Goal: Contribute content: Contribute content

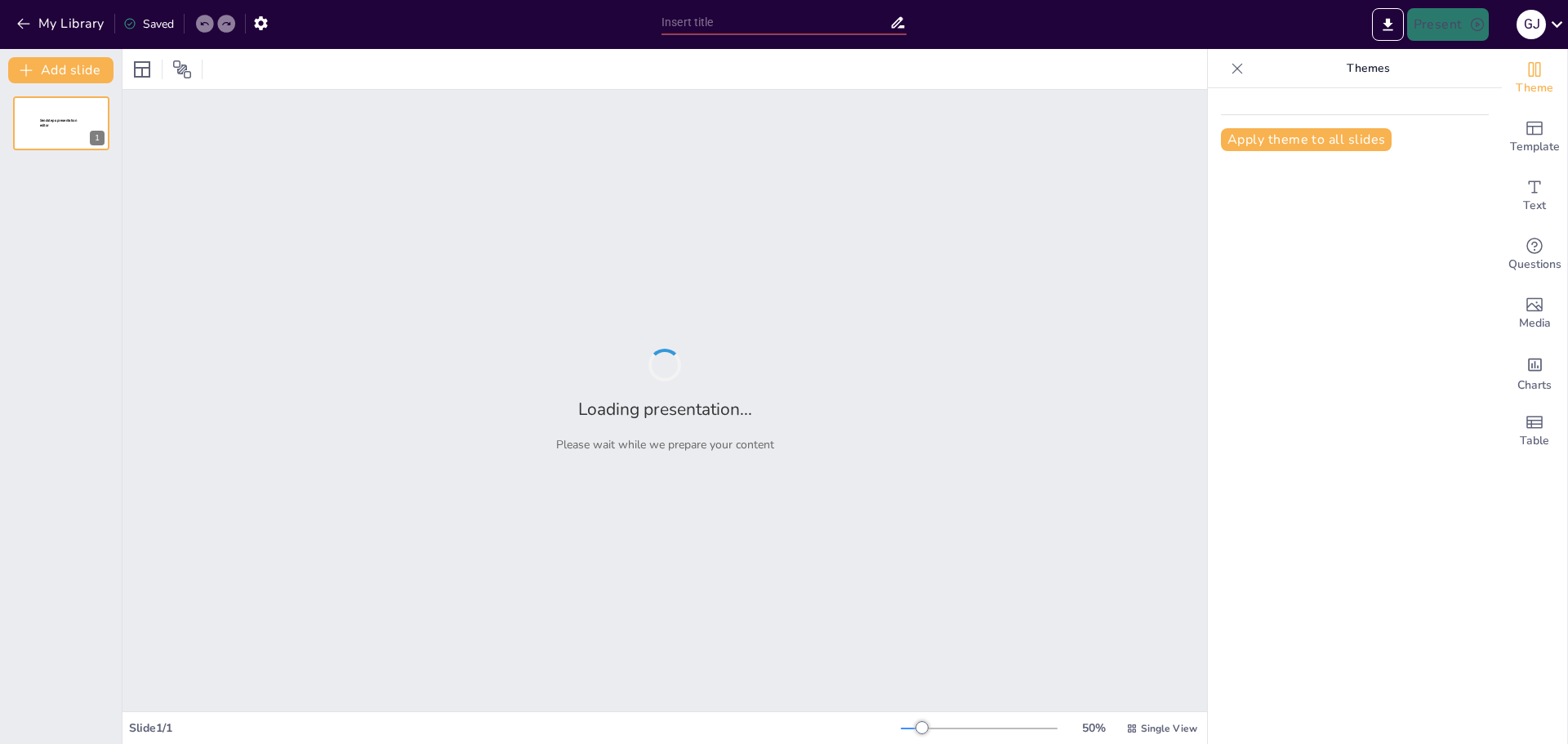
type input "Human Influences on River Systems: Disruption of the Natural Continuum"
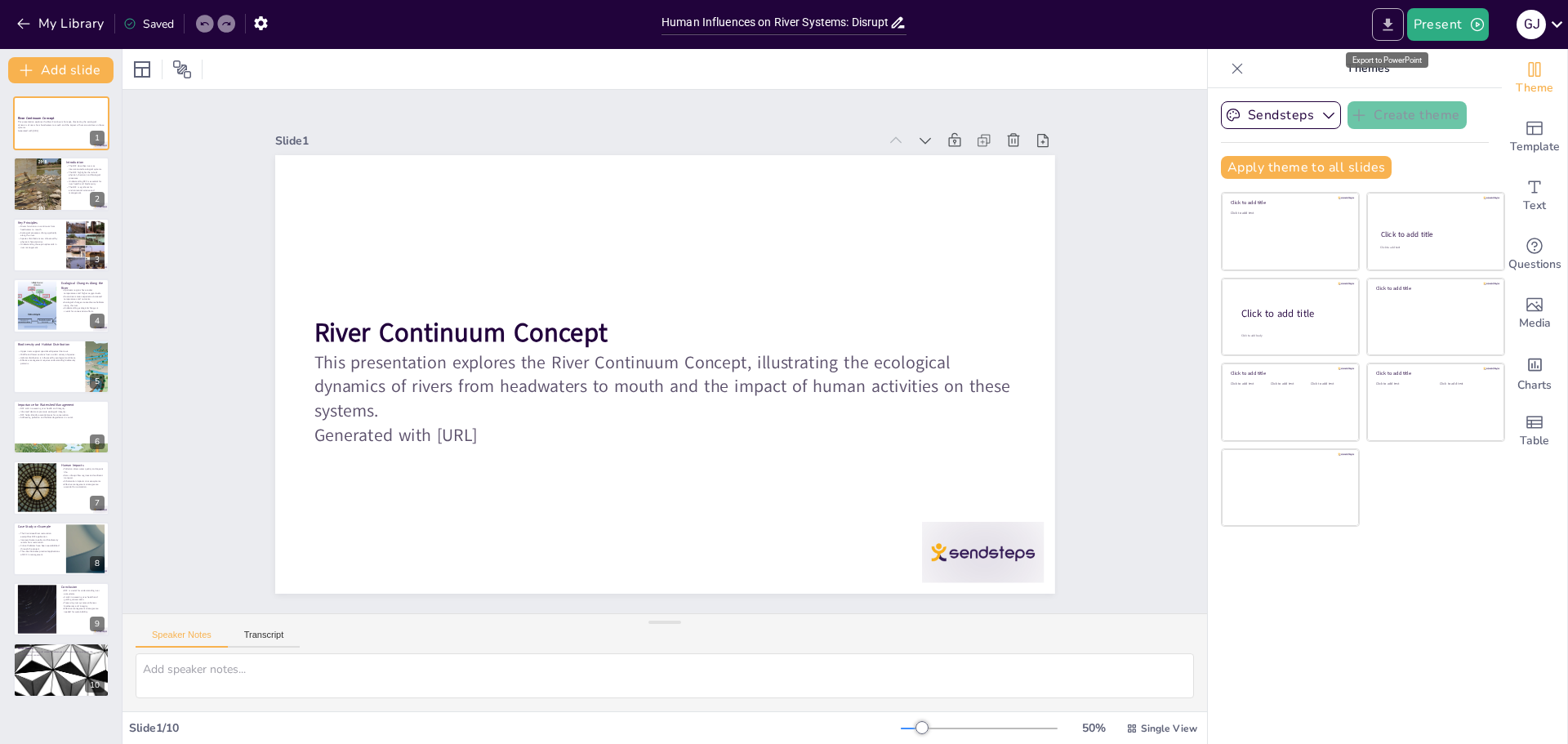
click at [1389, 32] on icon "Export to PowerPoint" at bounding box center [1387, 24] width 17 height 17
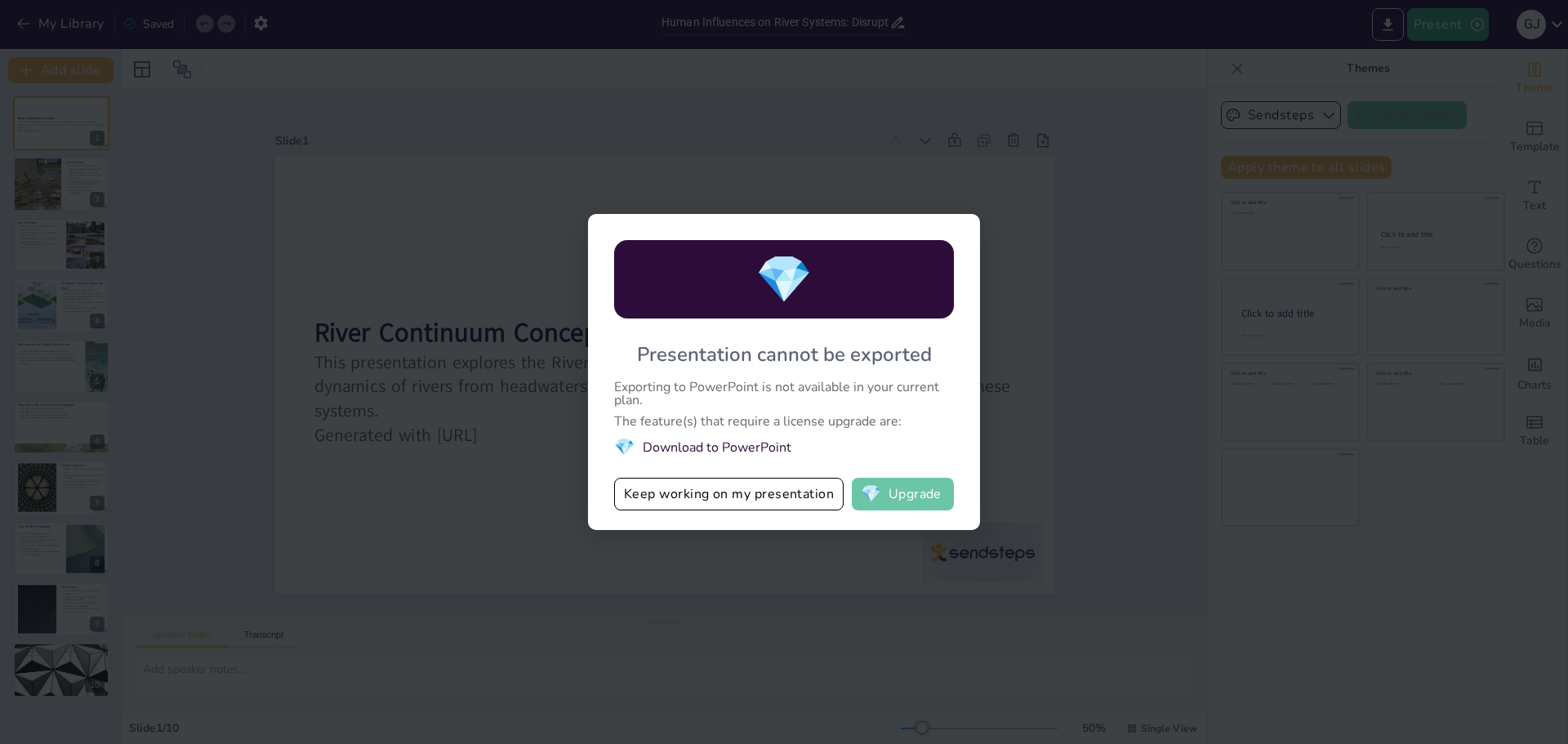
click at [884, 492] on button "💎 Upgrade" at bounding box center [903, 493] width 102 height 33
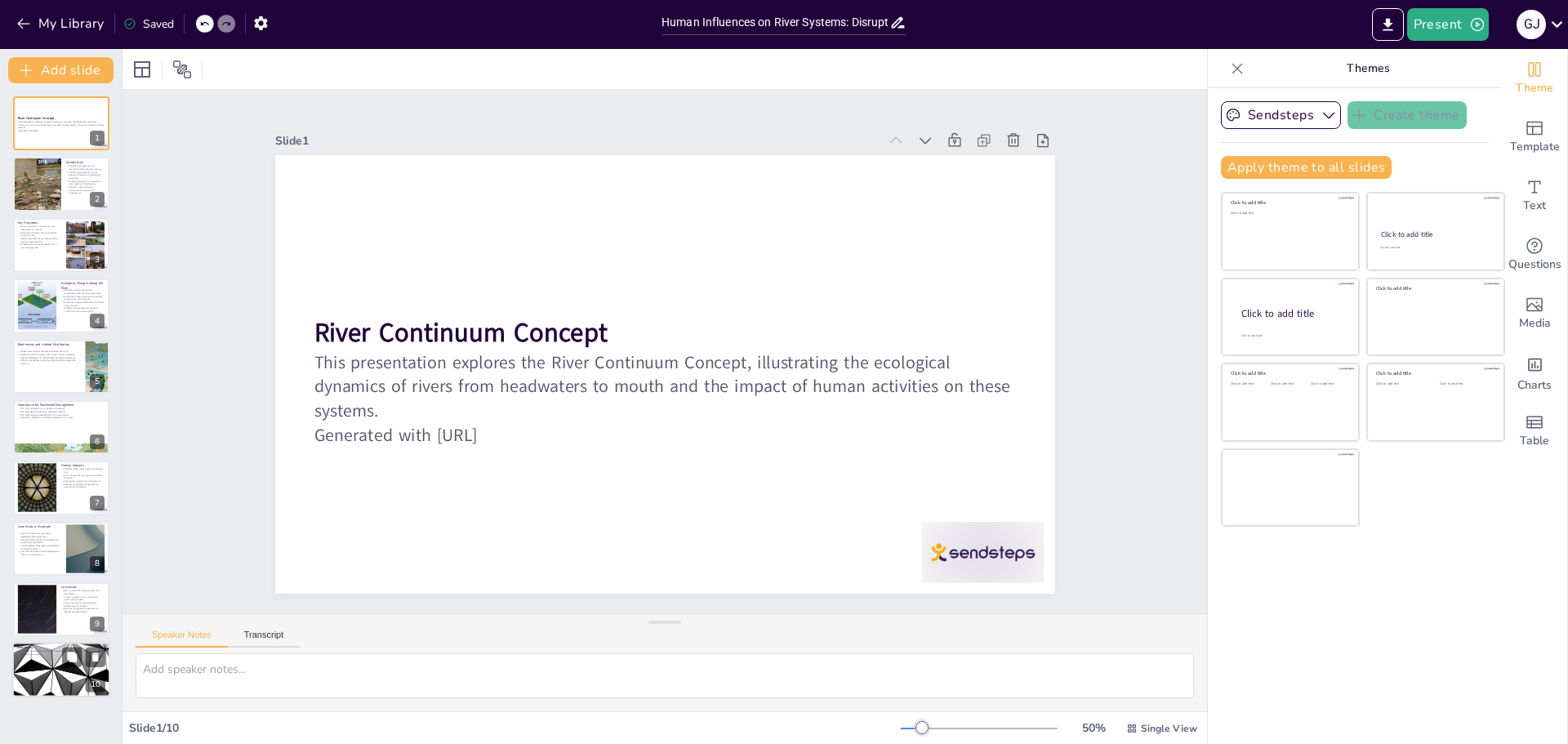
click at [39, 683] on div at bounding box center [61, 670] width 98 height 56
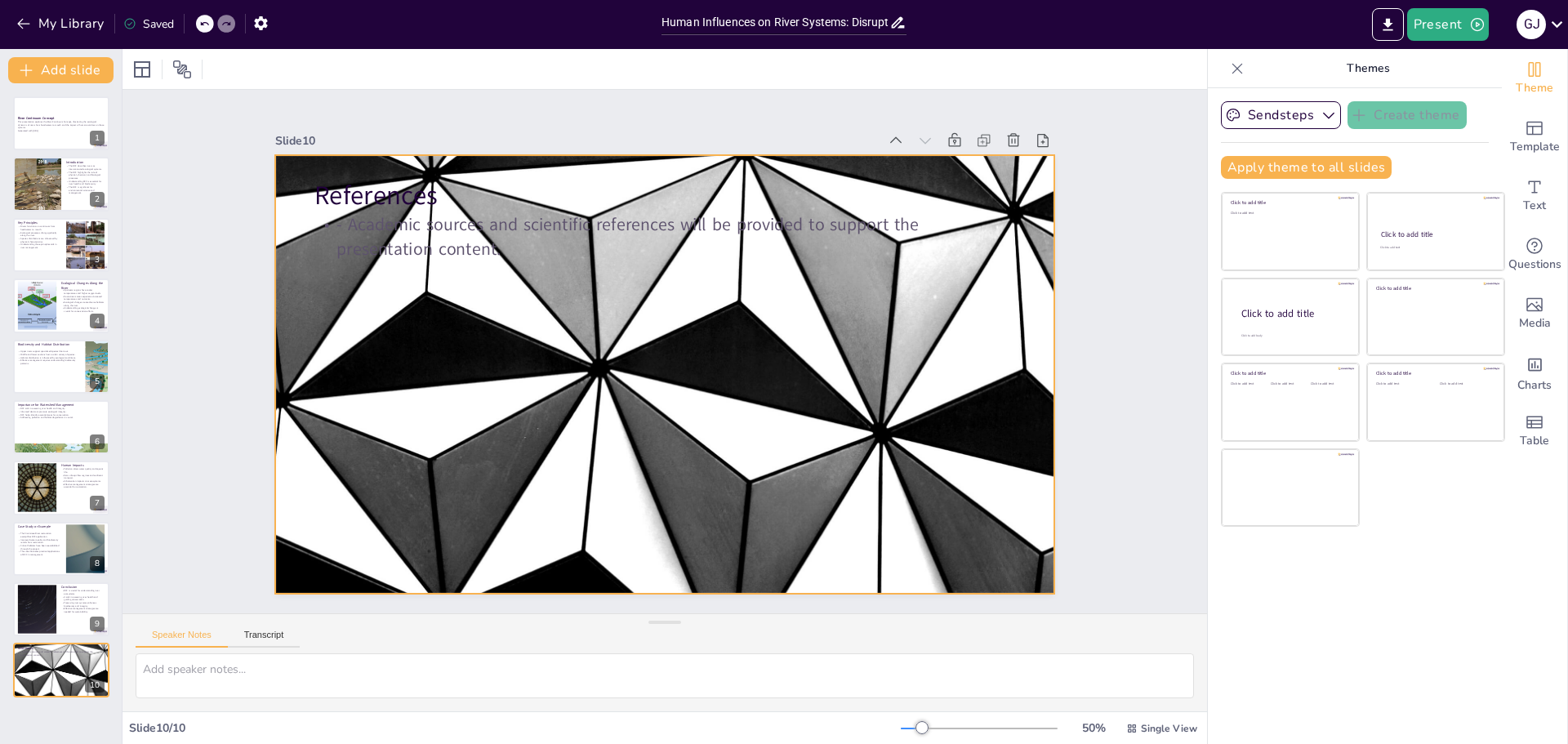
click at [468, 413] on div at bounding box center [687, 352] width 439 height 780
click at [59, 487] on div at bounding box center [61, 488] width 98 height 56
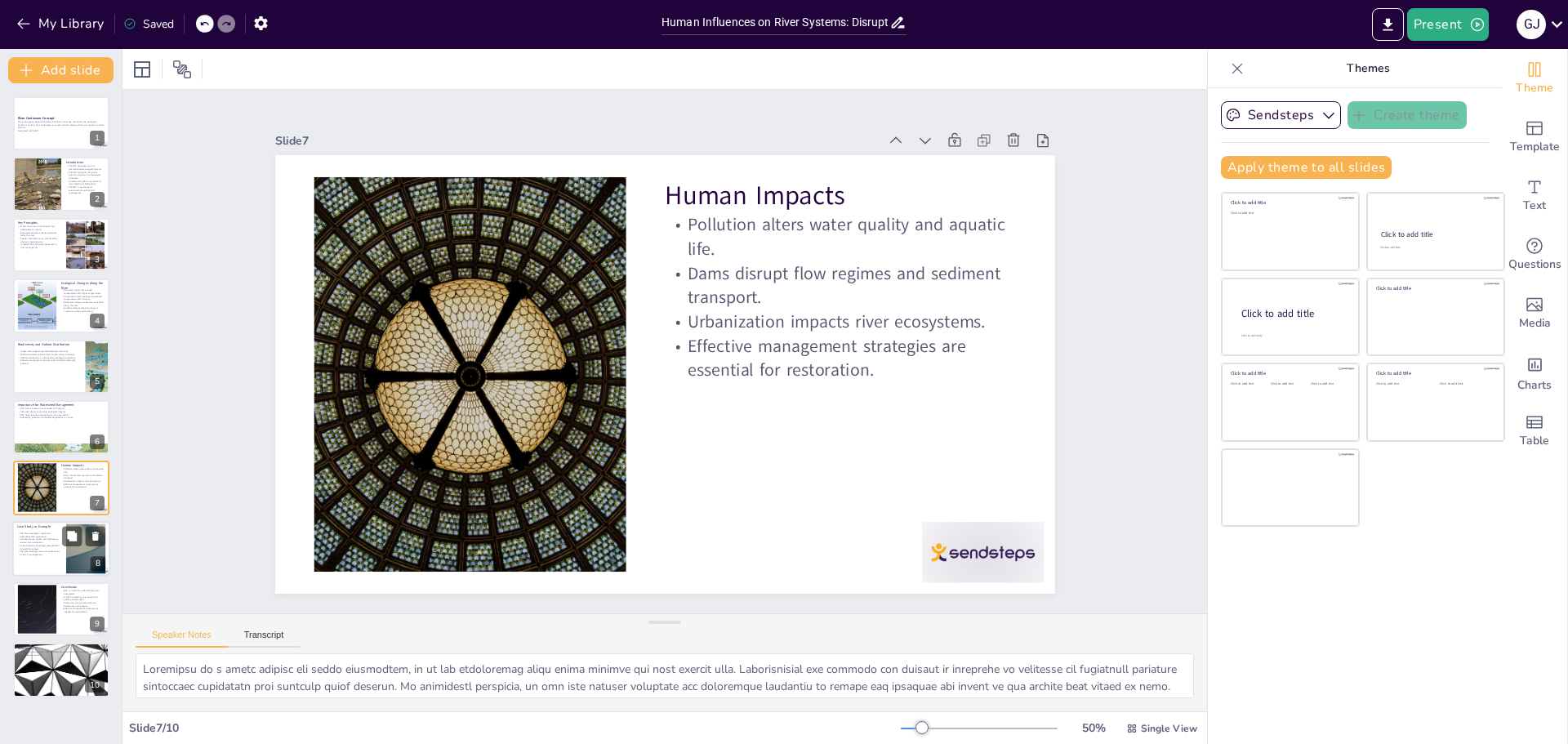
click at [61, 539] on div at bounding box center [61, 548] width 98 height 56
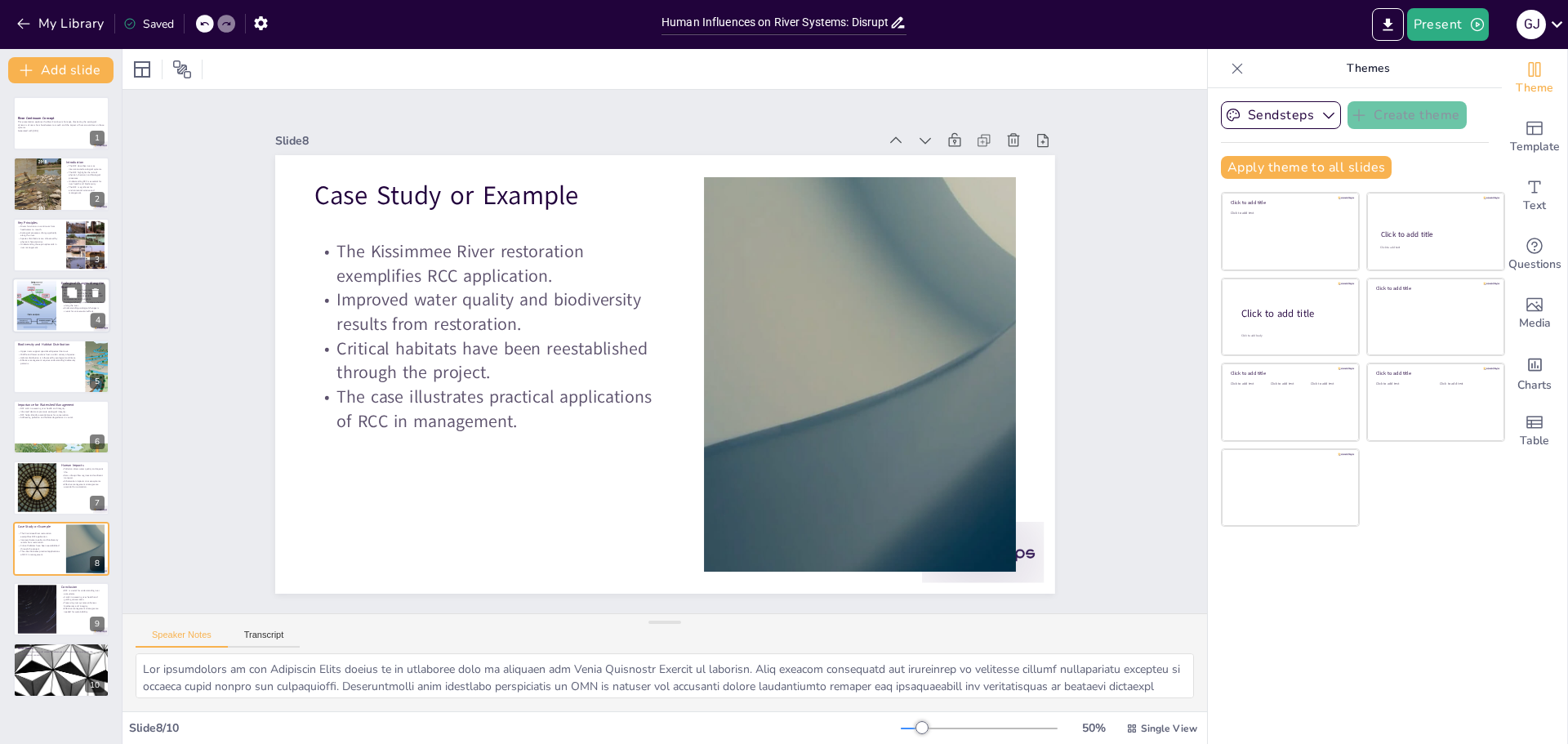
click at [47, 301] on div at bounding box center [36, 306] width 89 height 50
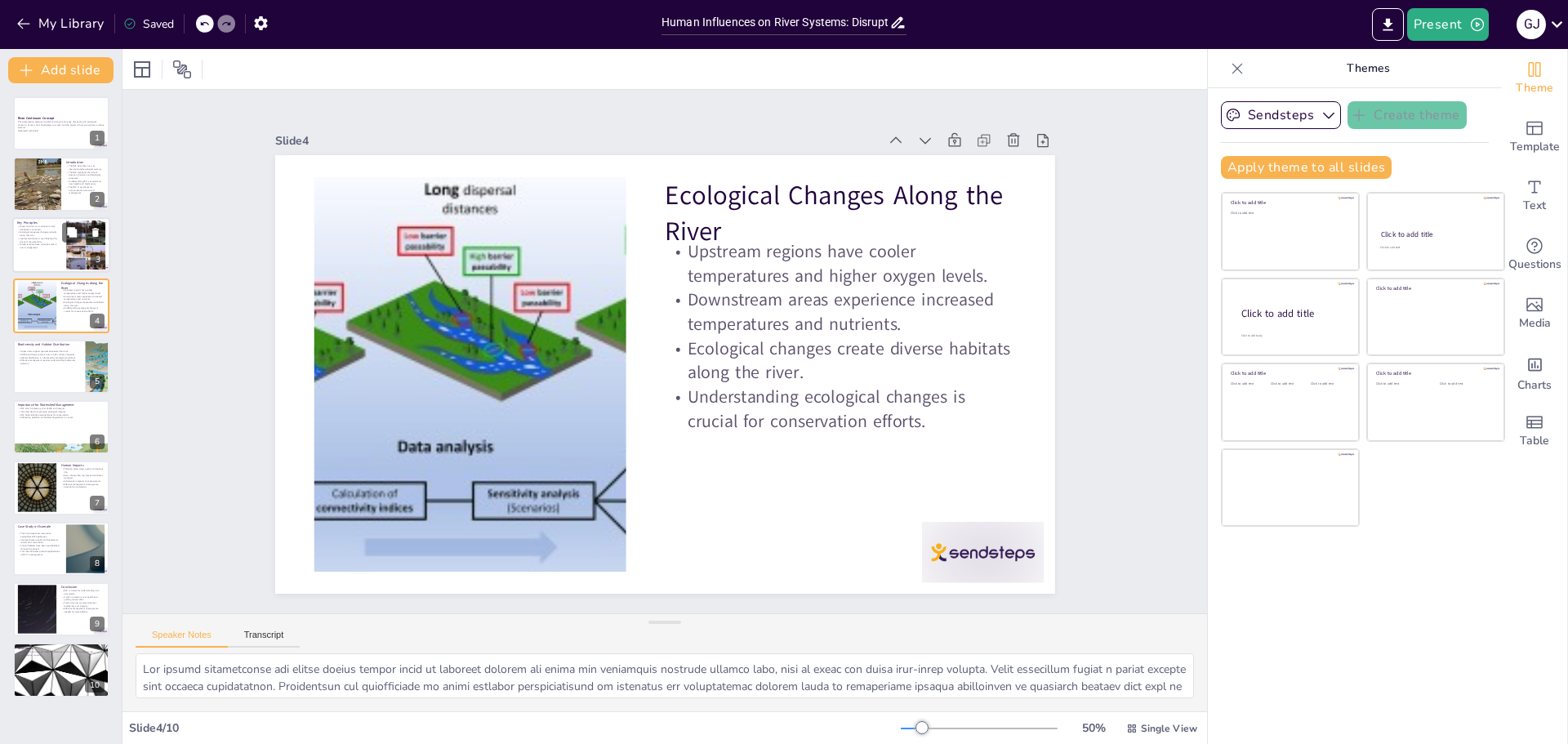
click at [58, 243] on p "Understanding these principles aids in river management." at bounding box center [39, 245] width 44 height 5
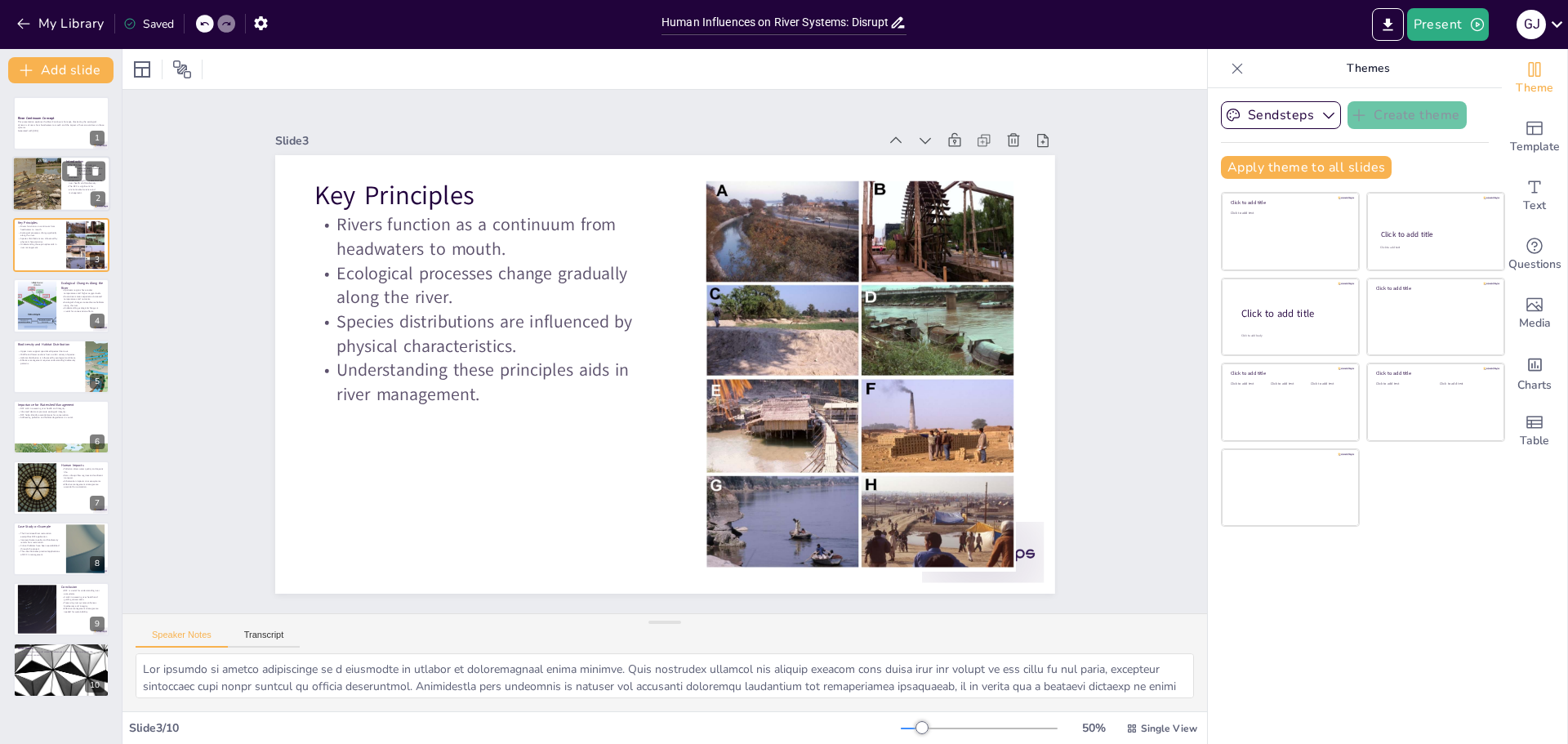
click at [63, 187] on div at bounding box center [61, 184] width 98 height 56
type textarea "The interconnectedness of rivers is a fundamental aspect of the River Continuum…"
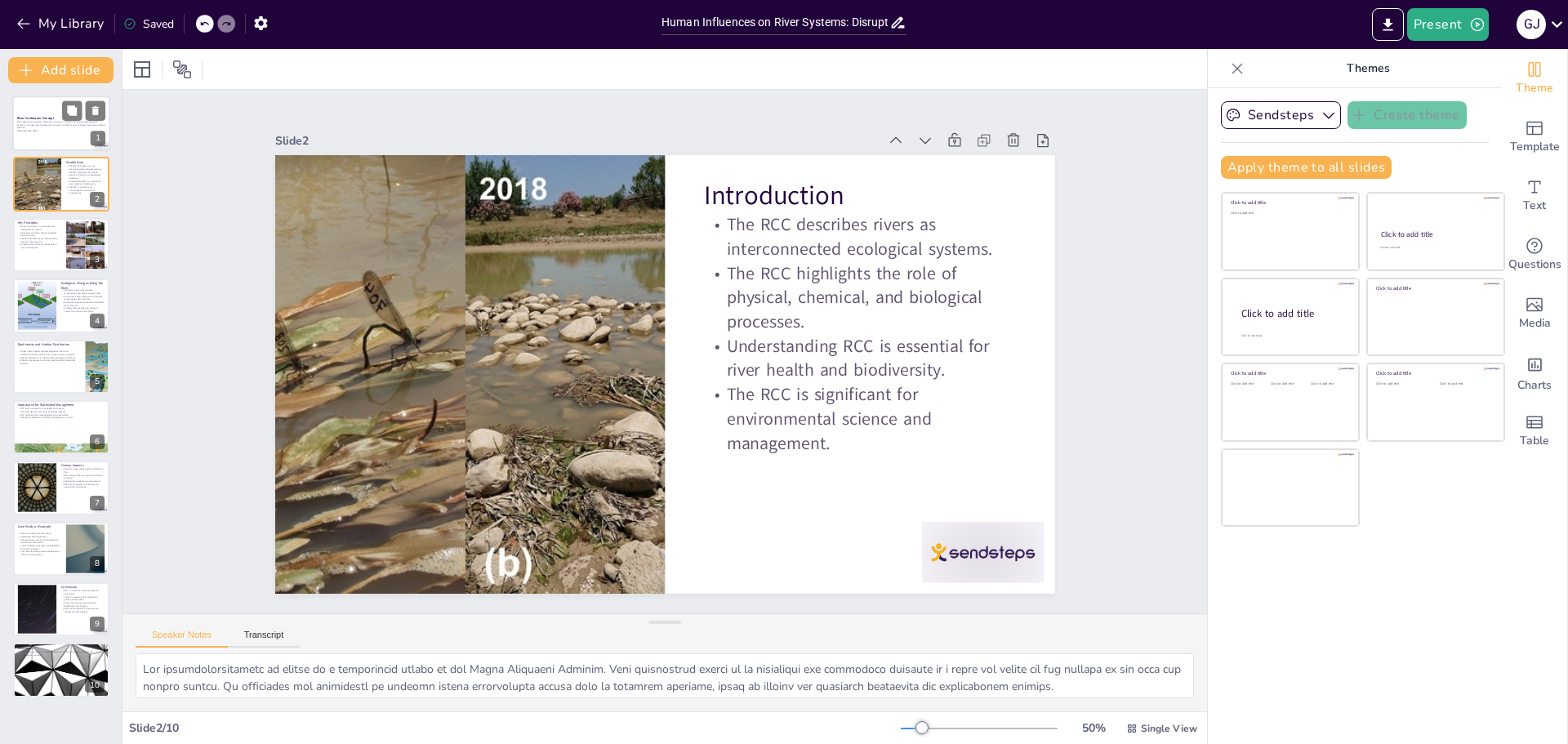
click at [54, 132] on p "Generated with [URL]" at bounding box center [61, 132] width 89 height 4
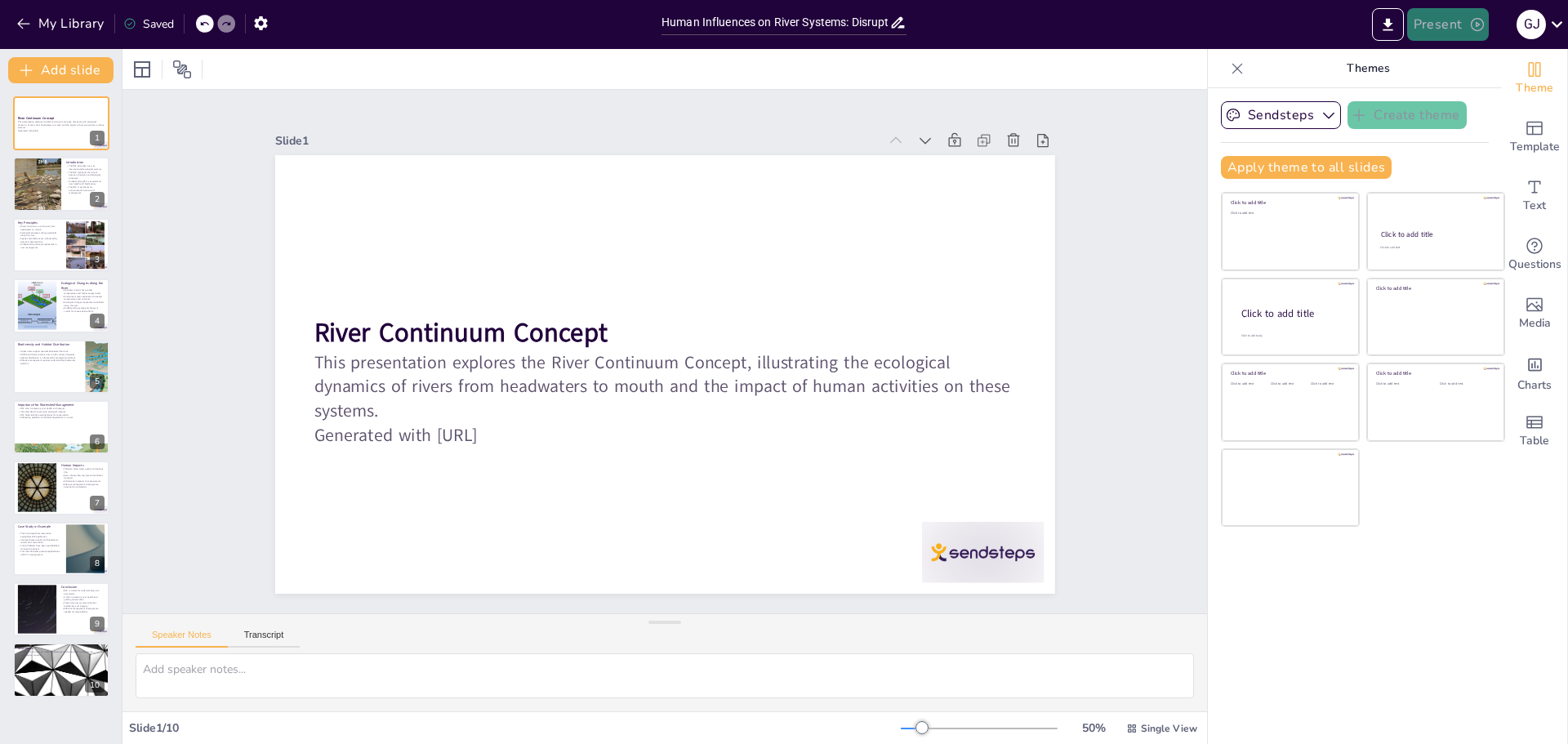
click at [1465, 35] on button "Present" at bounding box center [1448, 24] width 82 height 33
click at [1441, 620] on div at bounding box center [784, 372] width 1568 height 744
click at [54, 183] on div at bounding box center [36, 184] width 82 height 56
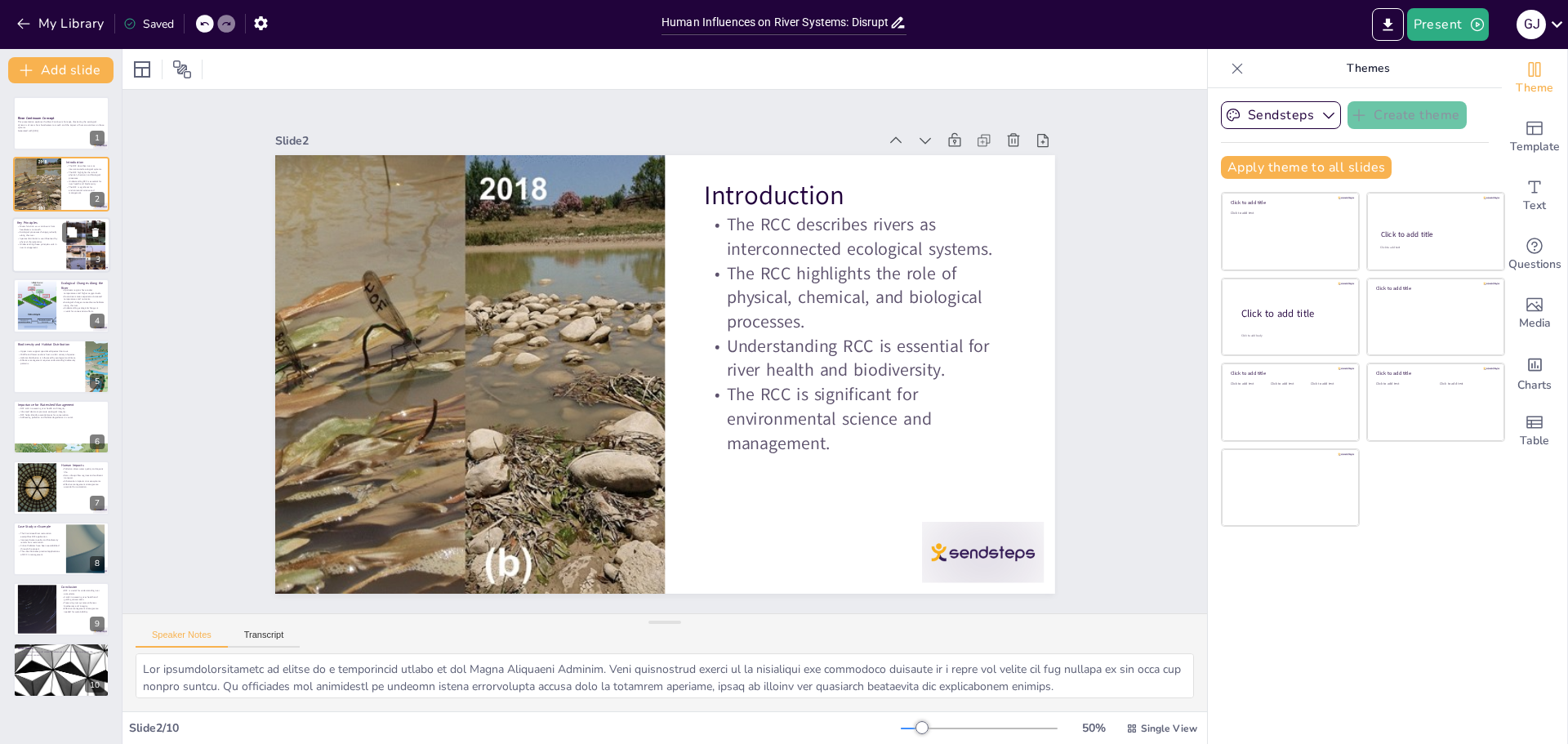
click at [26, 248] on p "Understanding these principles aids in river management." at bounding box center [39, 245] width 44 height 5
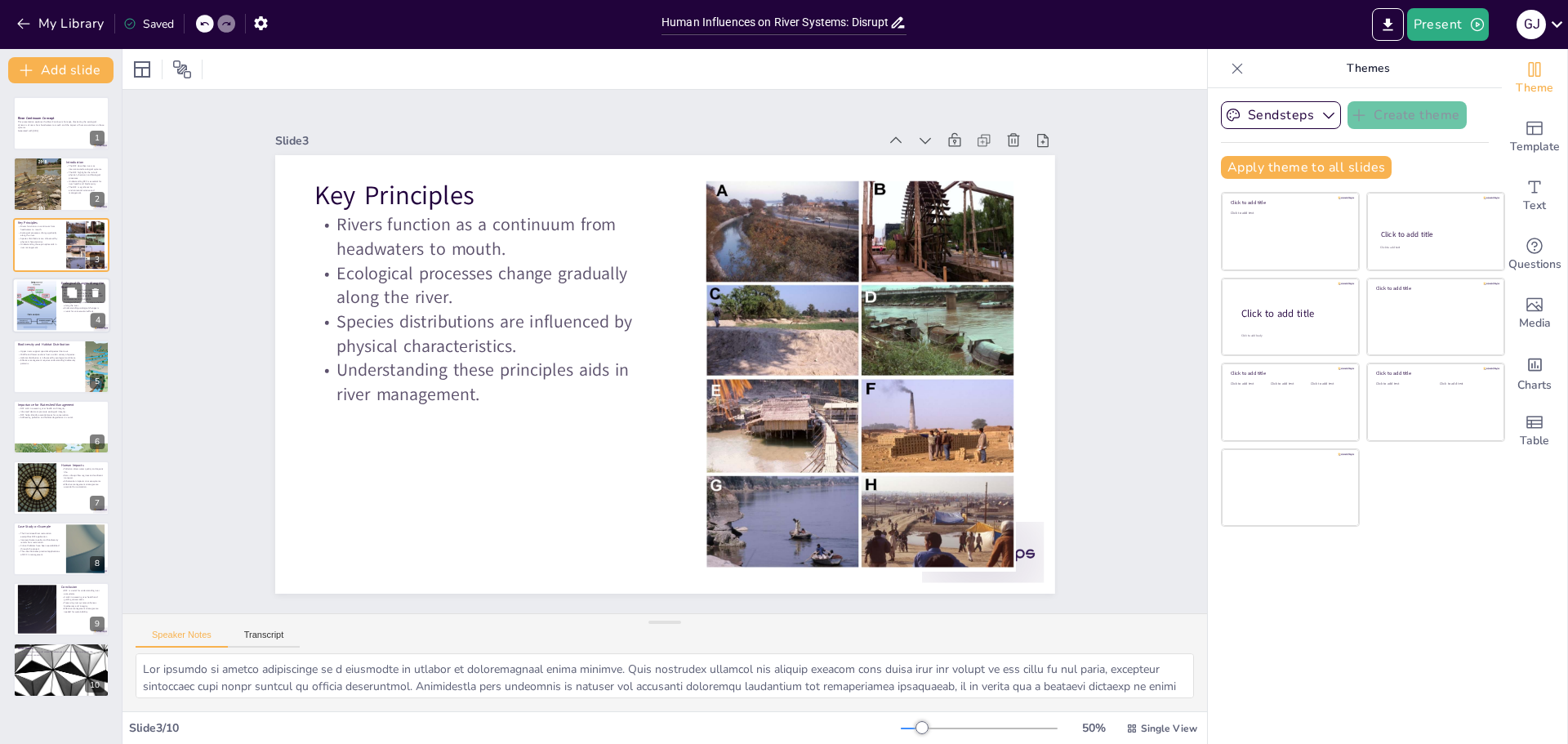
click at [61, 311] on p "Understanding ecological changes is crucial for conservation efforts." at bounding box center [83, 310] width 44 height 5
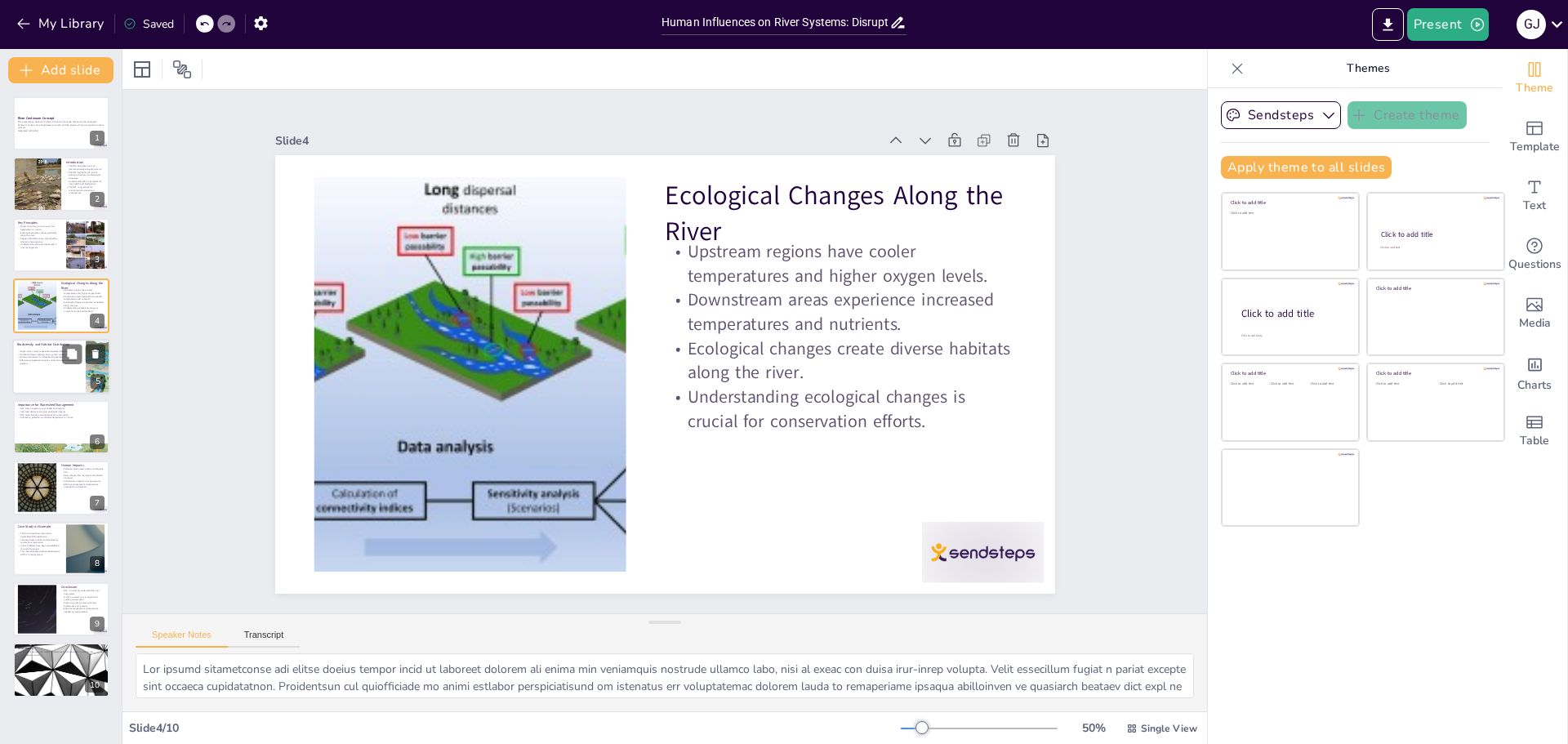
click at [48, 372] on div at bounding box center [61, 367] width 98 height 56
type textarea "Upper rivers provide specialized habitats that support species such as trout, w…"
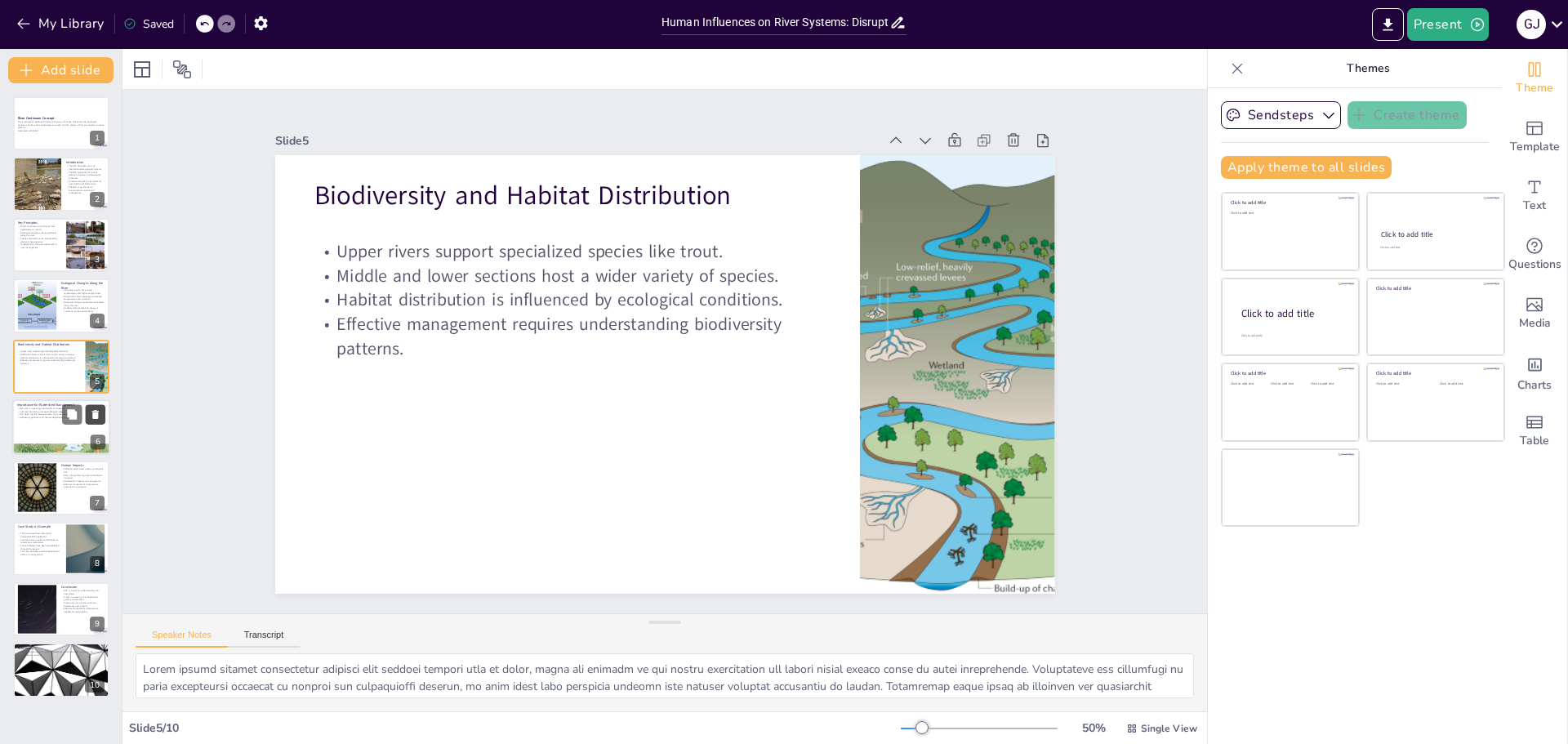
click at [94, 418] on icon at bounding box center [95, 415] width 6 height 9
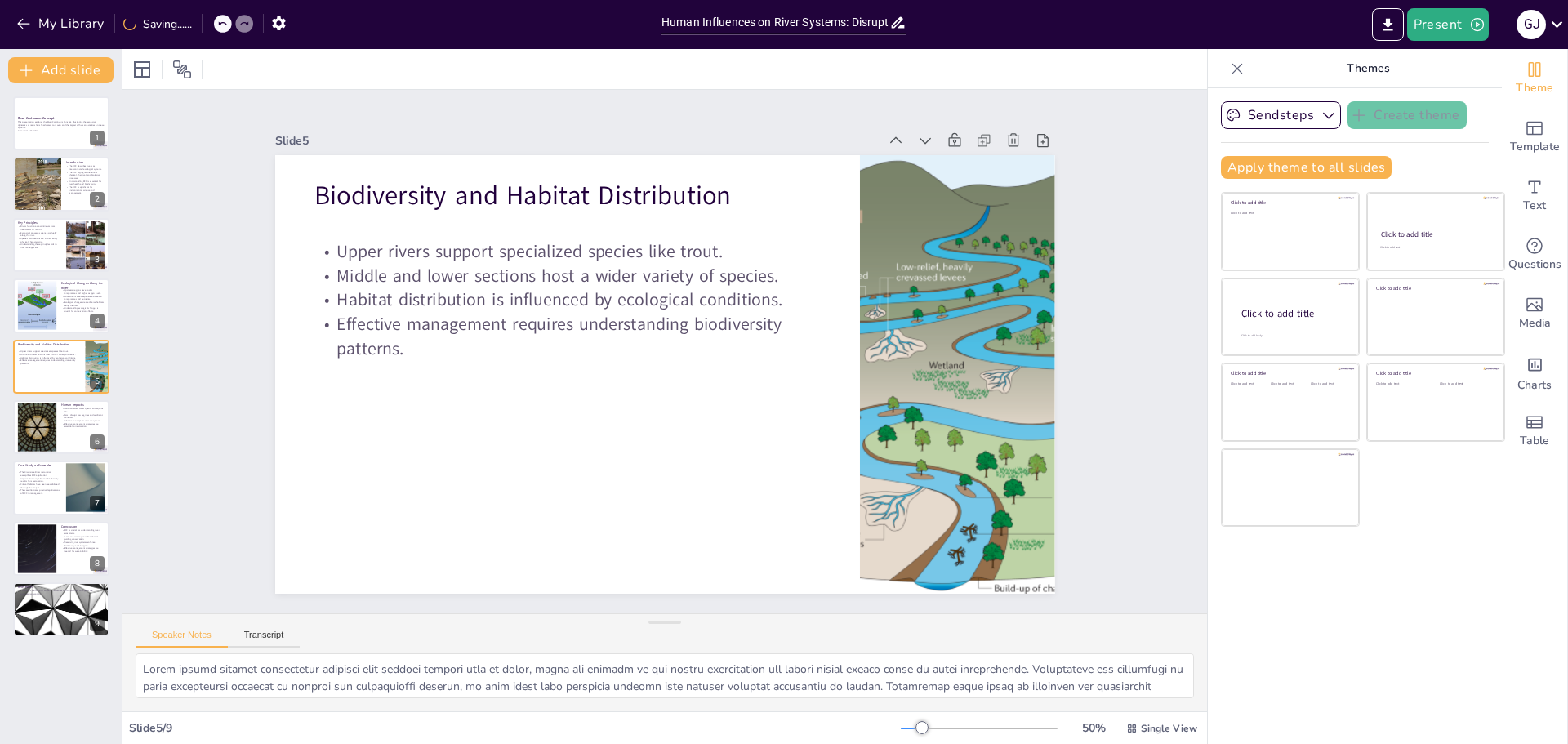
click at [219, 24] on div at bounding box center [234, 24] width 39 height 18
click at [195, 33] on div "My Library Saved" at bounding box center [138, 22] width 276 height 29
click at [204, 30] on div at bounding box center [205, 24] width 18 height 18
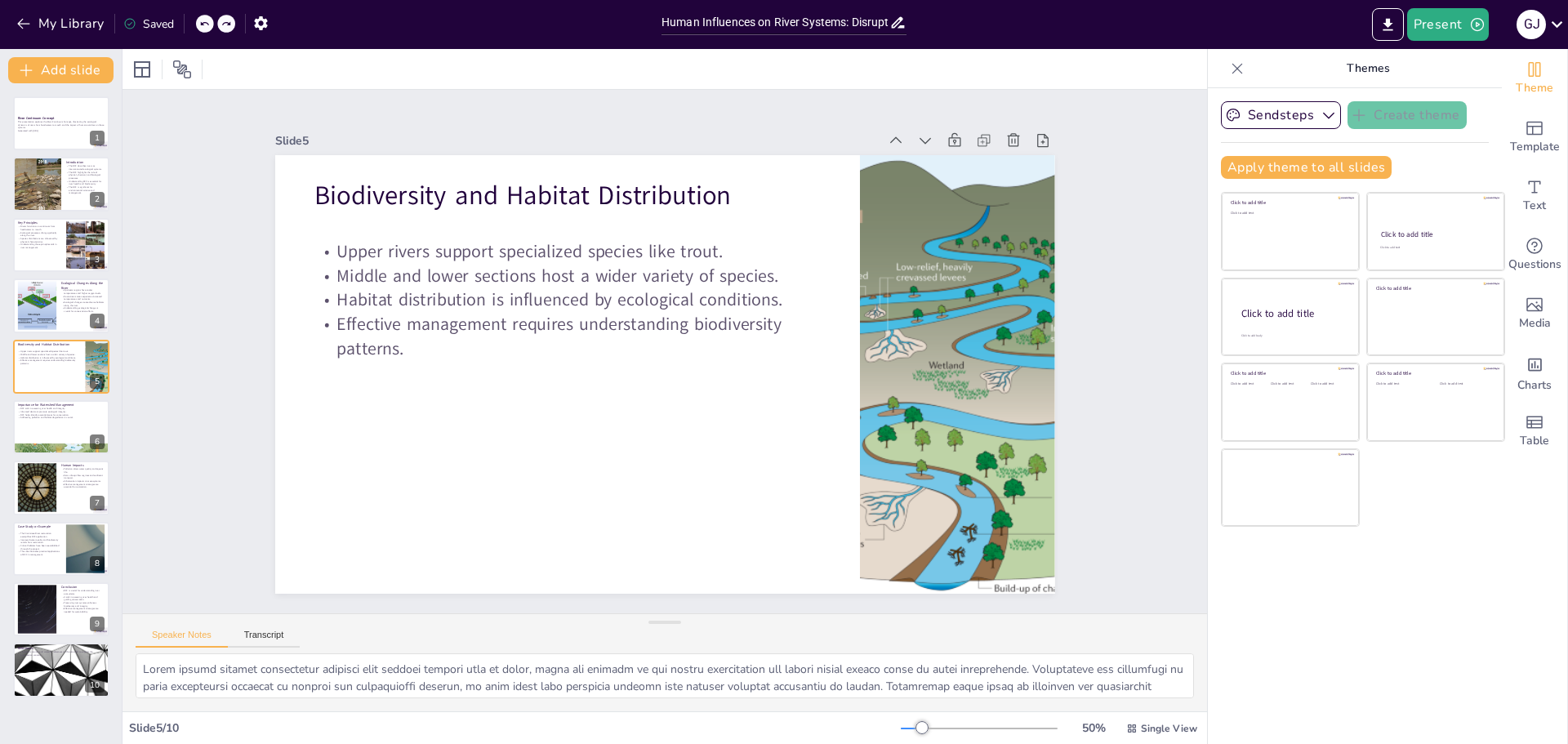
click at [204, 30] on div at bounding box center [205, 24] width 18 height 18
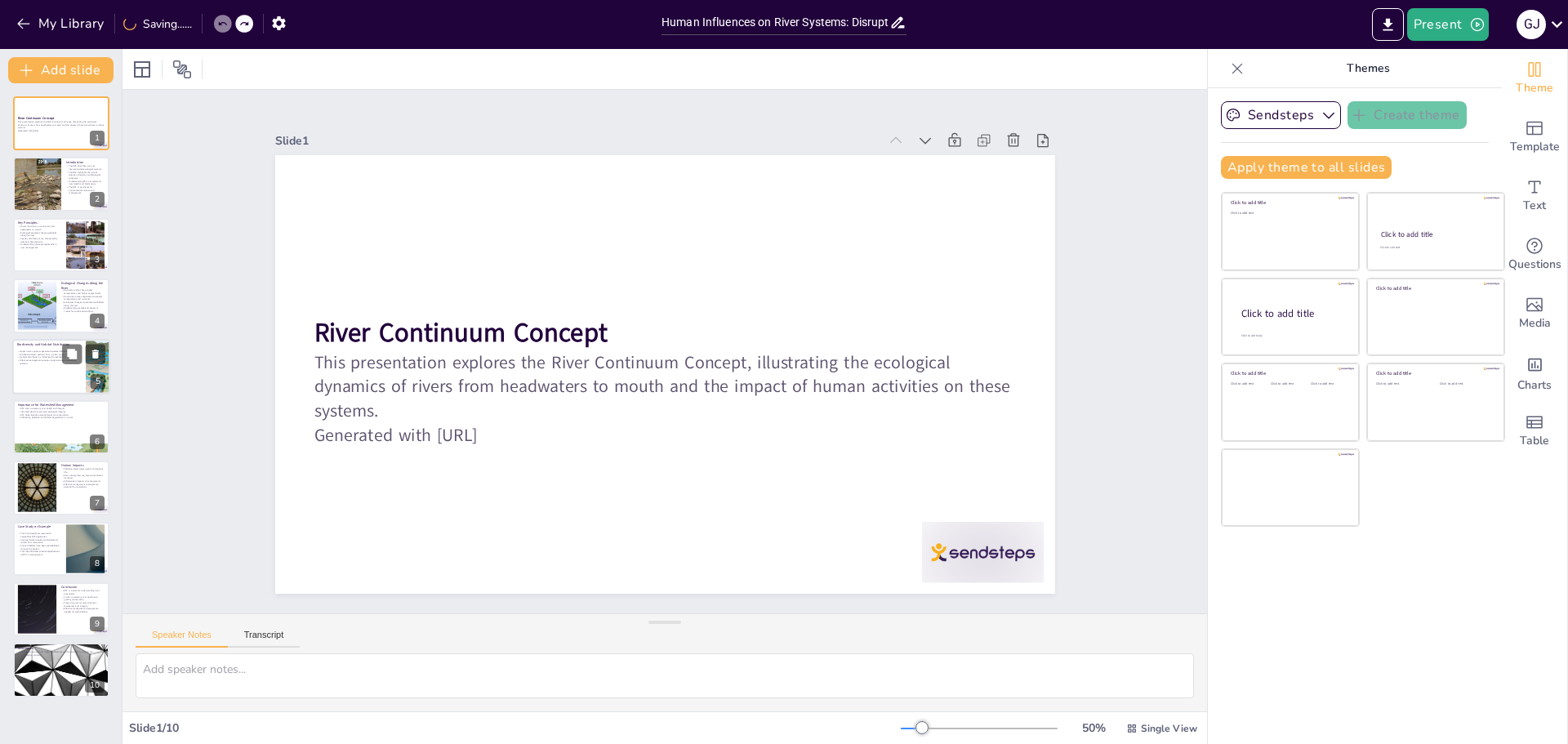
click at [62, 376] on div at bounding box center [61, 367] width 98 height 56
type textarea "Upper rivers provide specialized habitats that support species such as trout, w…"
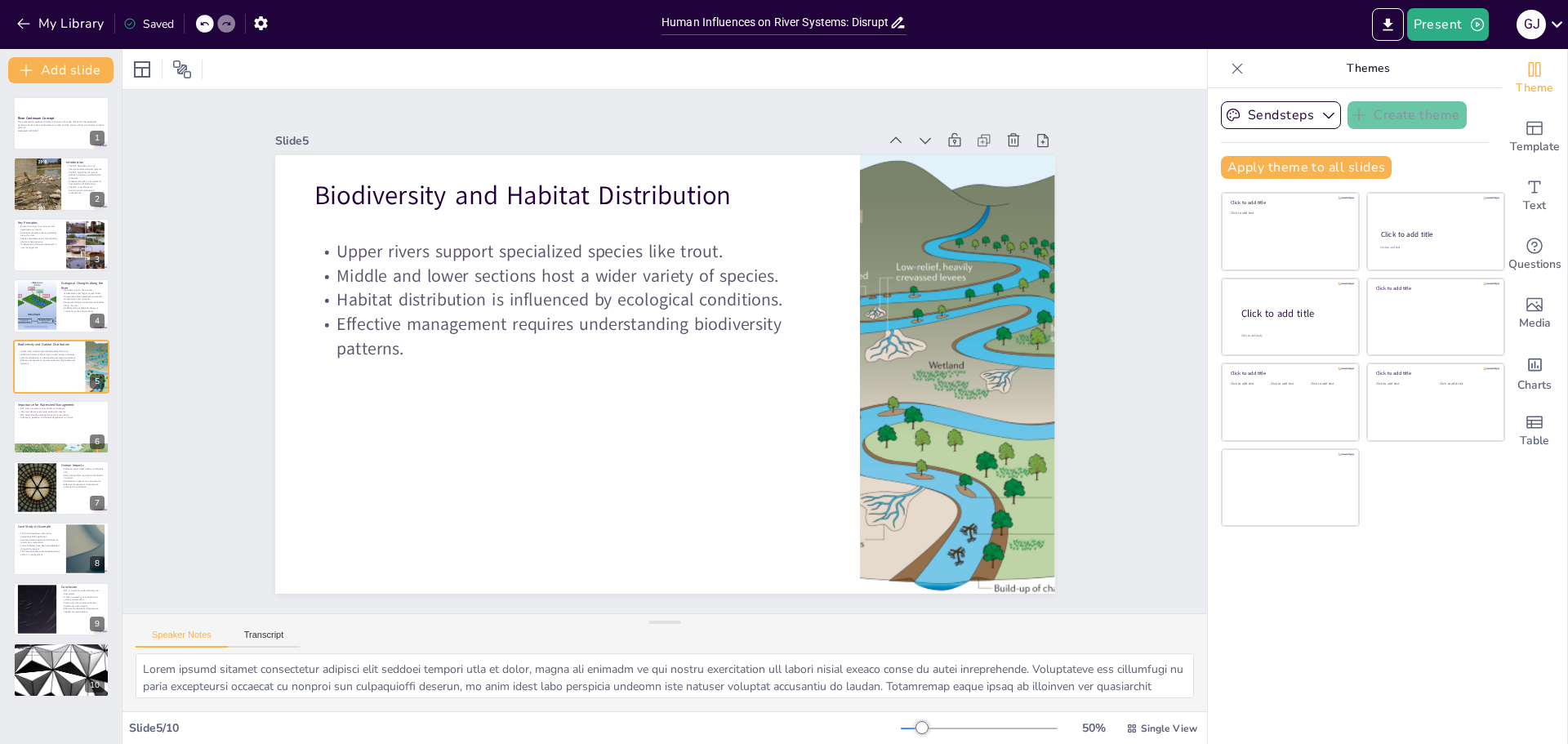
click at [204, 27] on icon at bounding box center [204, 23] width 10 height 10
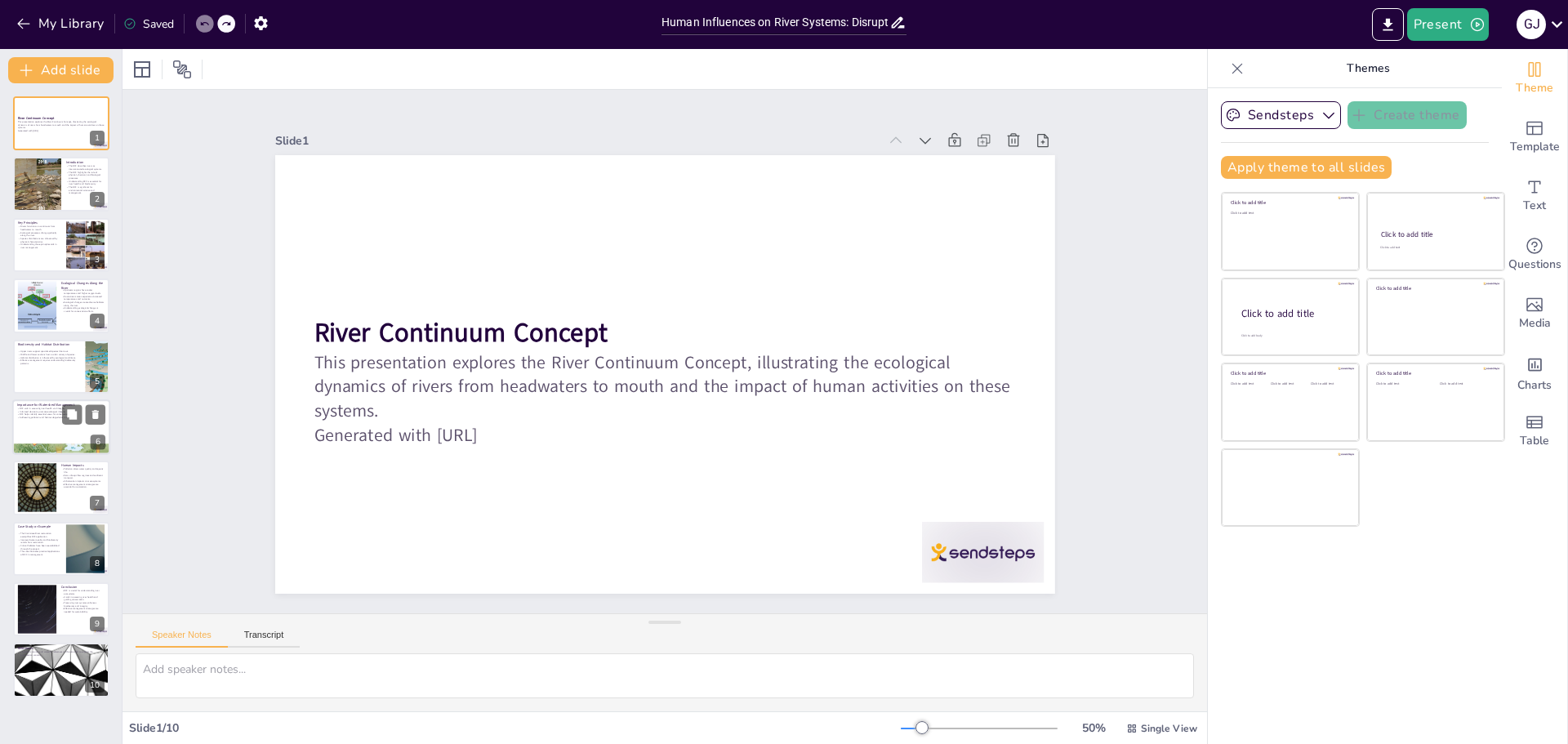
click at [50, 436] on div at bounding box center [61, 427] width 98 height 56
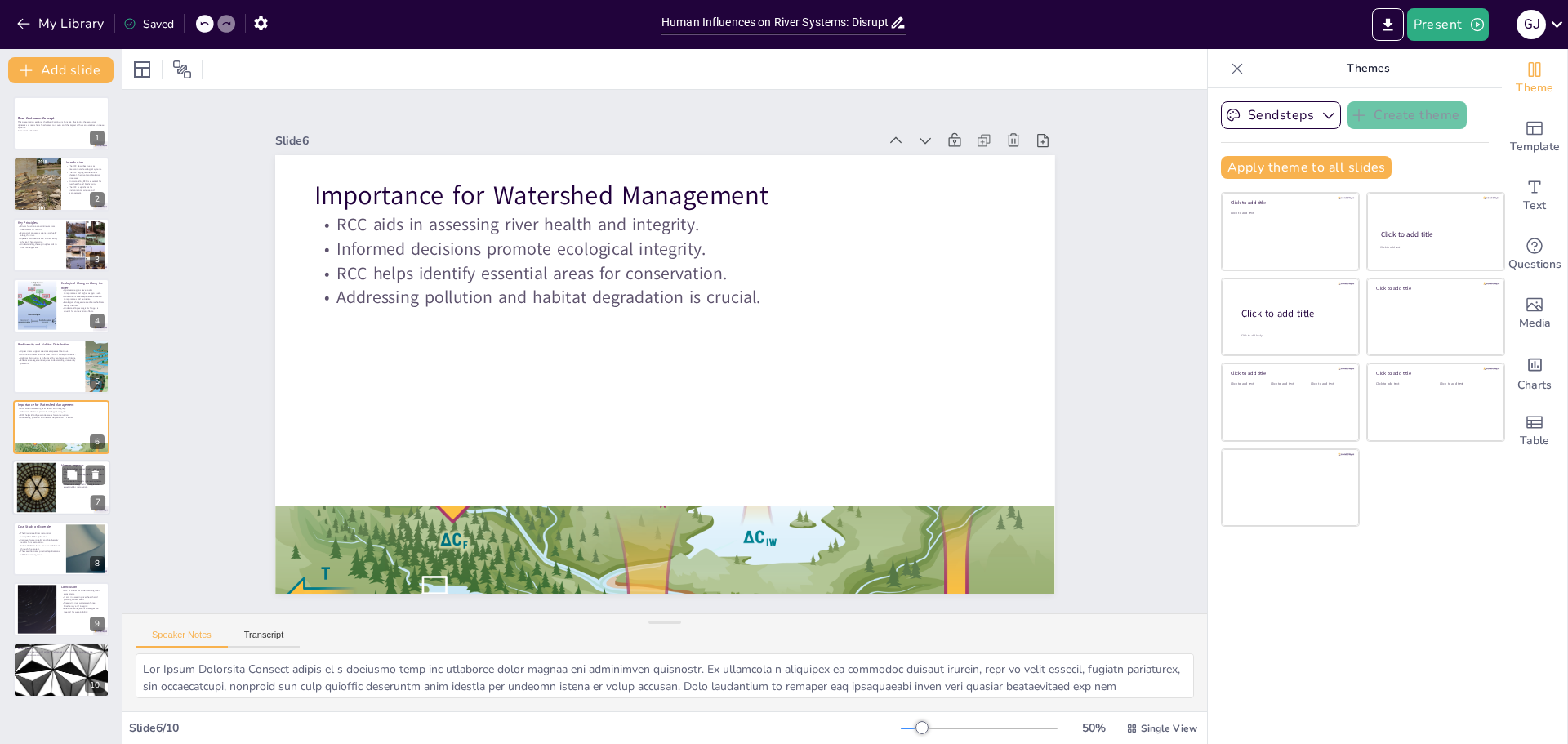
click at [33, 495] on div at bounding box center [37, 488] width 89 height 50
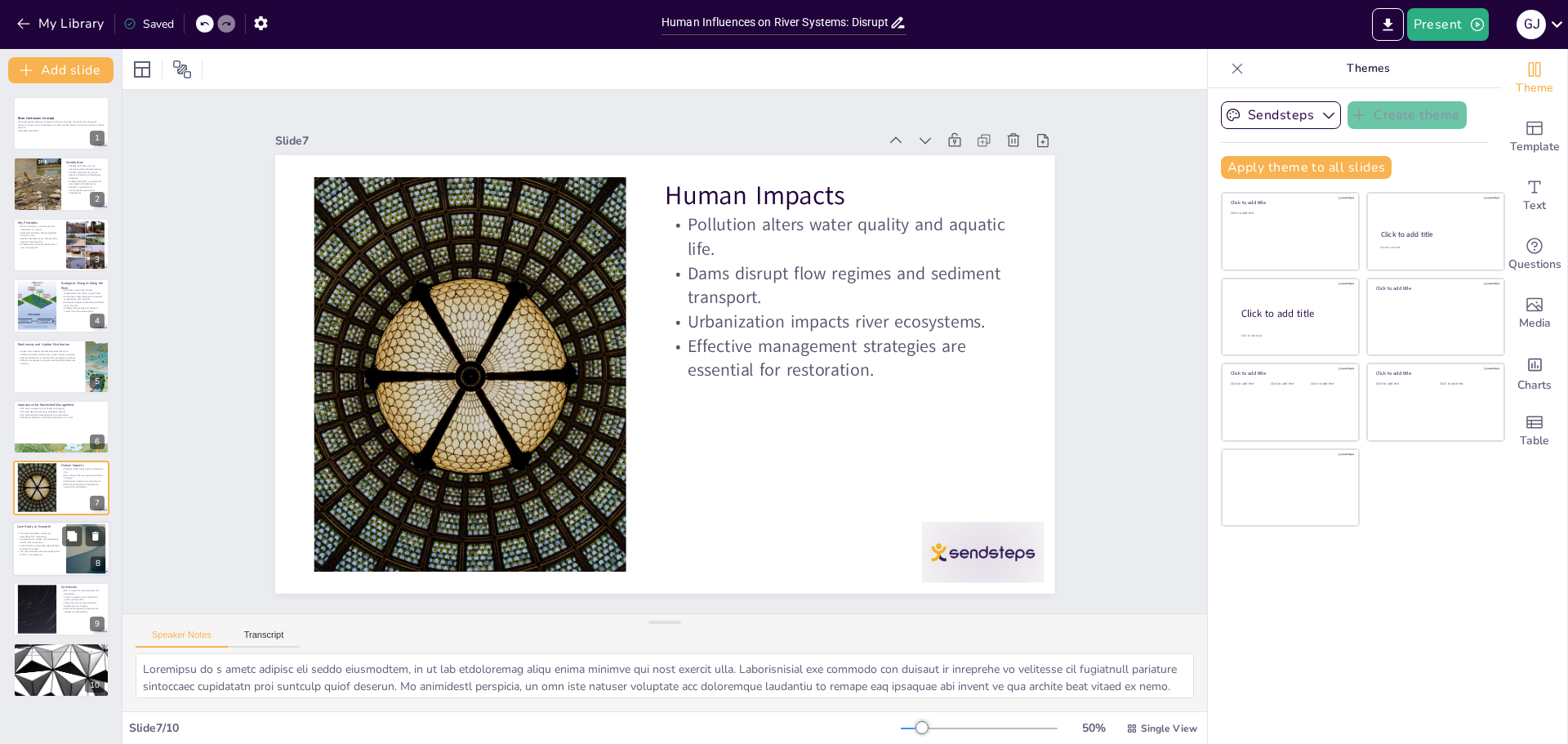
click at [84, 556] on div at bounding box center [86, 548] width 89 height 50
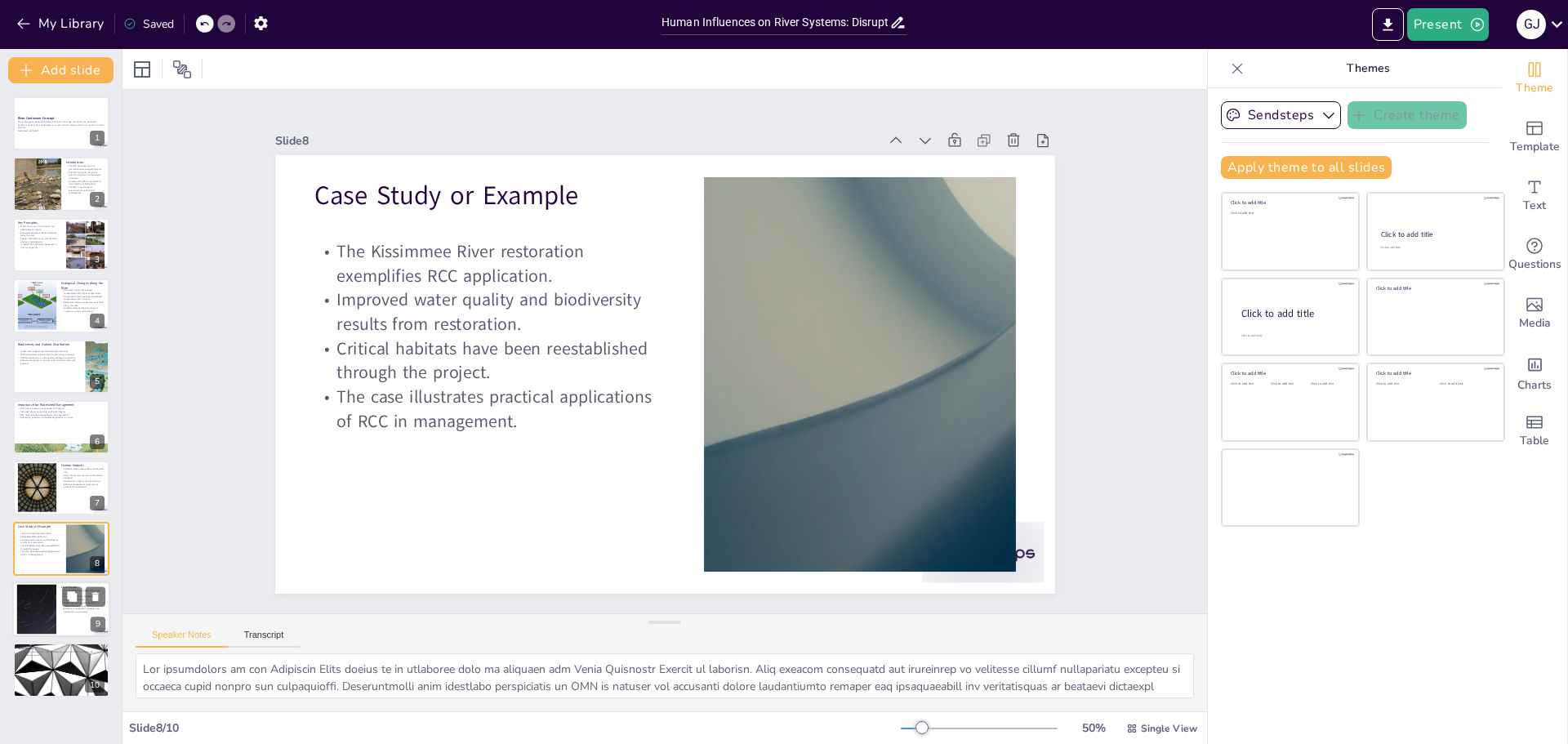
click at [55, 618] on div at bounding box center [37, 609] width 89 height 50
type textarea "The River Continuum Concept is fundamental for understanding the complexities o…"
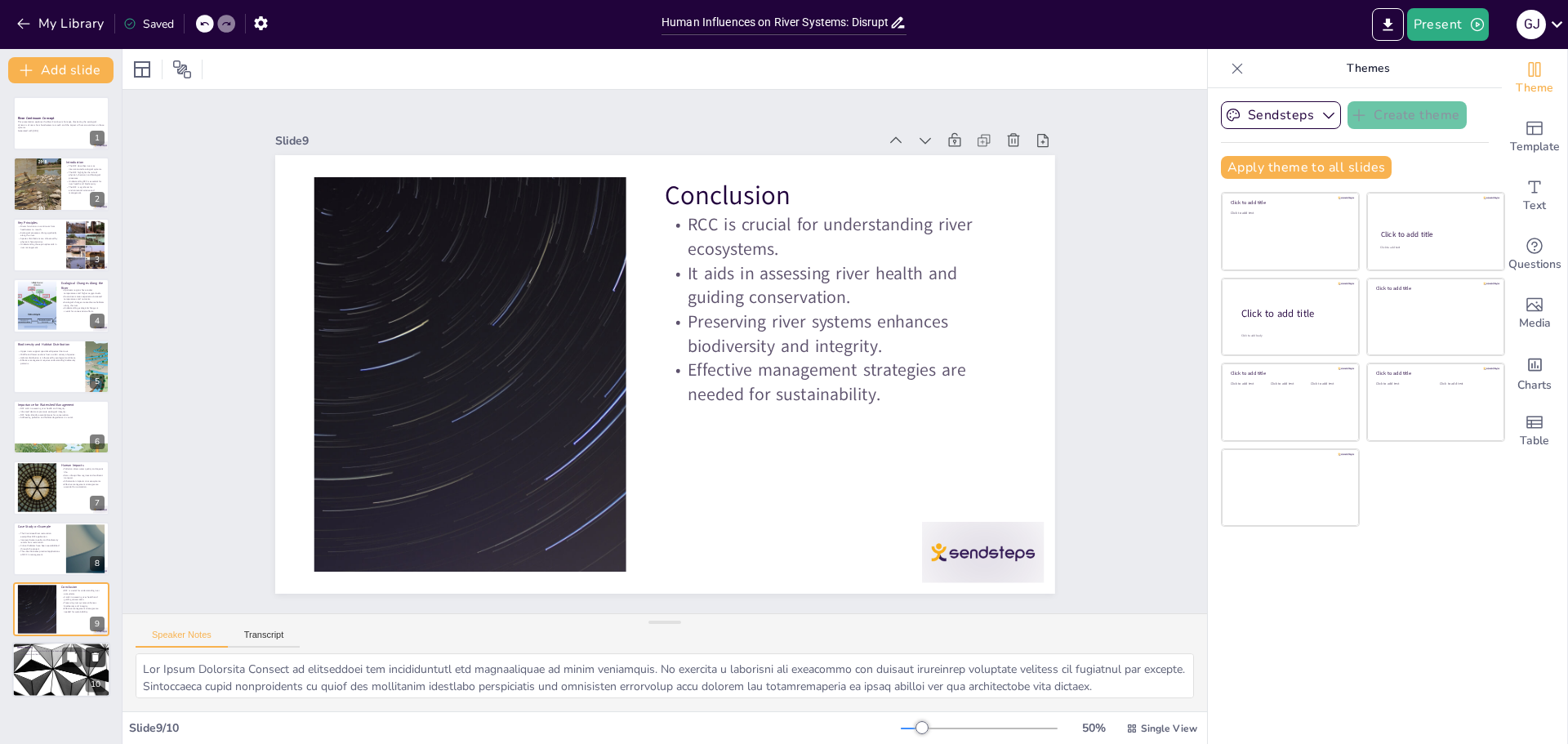
click at [89, 655] on button at bounding box center [96, 657] width 19 height 19
drag, startPoint x: 205, startPoint y: 24, endPoint x: 206, endPoint y: 35, distance: 11.0
click at [205, 23] on icon at bounding box center [204, 23] width 10 height 10
click at [54, 673] on div at bounding box center [61, 670] width 98 height 56
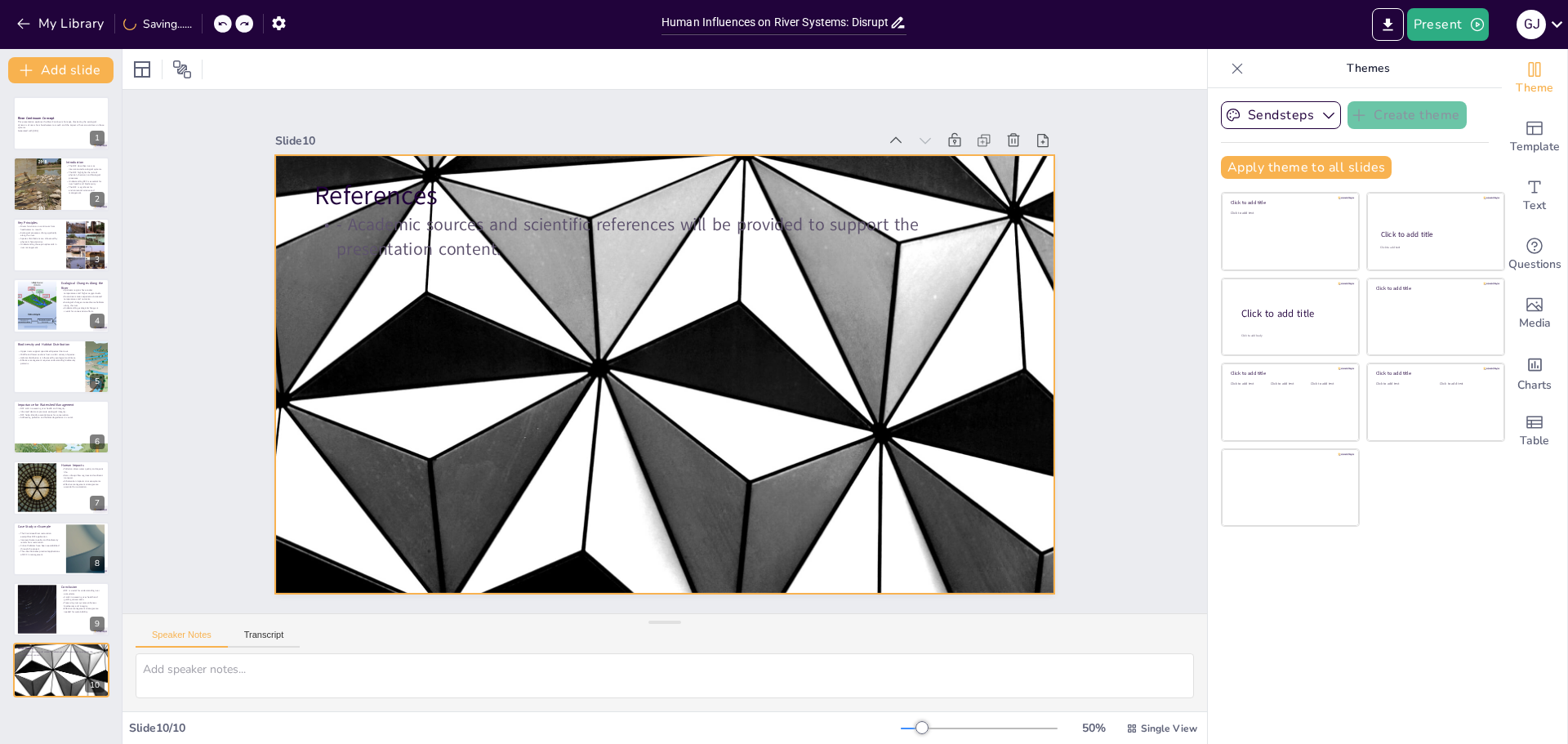
click at [644, 418] on div at bounding box center [656, 330] width 891 height 718
